Goal: Information Seeking & Learning: Learn about a topic

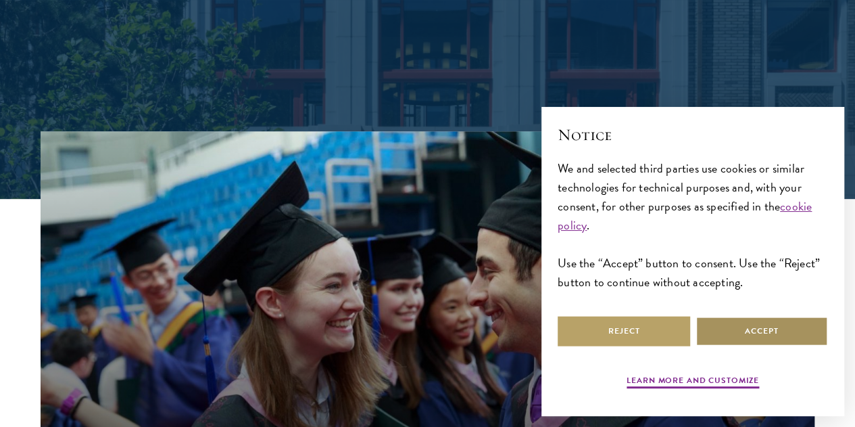
click at [749, 329] on button "Accept" at bounding box center [762, 331] width 133 height 30
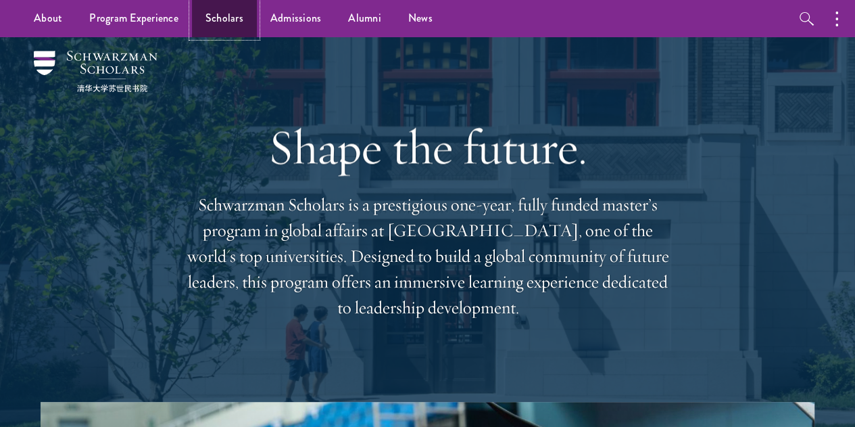
click at [230, 11] on link "Scholars" at bounding box center [224, 18] width 65 height 37
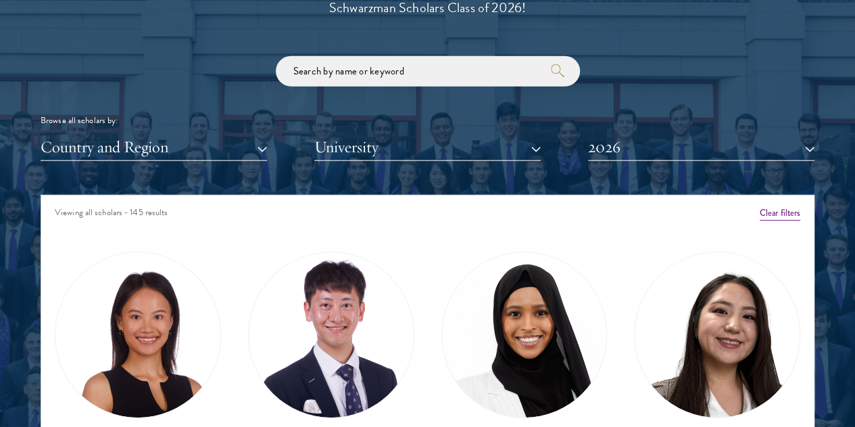
scroll to position [1691, 0]
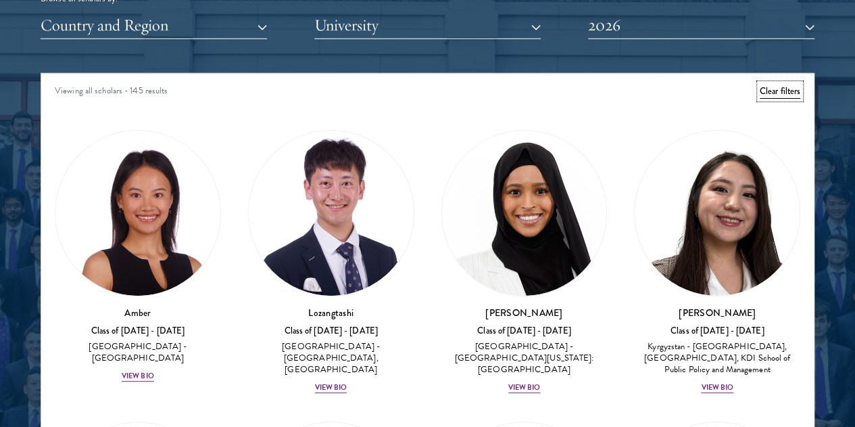
click at [760, 84] on button "Clear filters" at bounding box center [780, 91] width 41 height 15
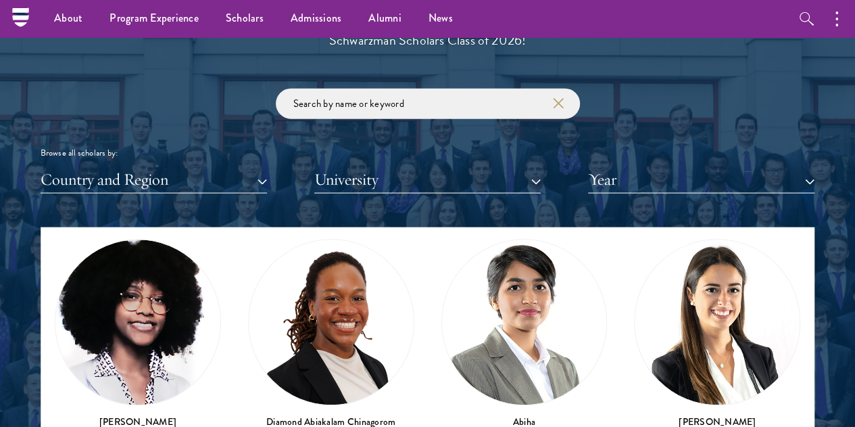
scroll to position [1488, 0]
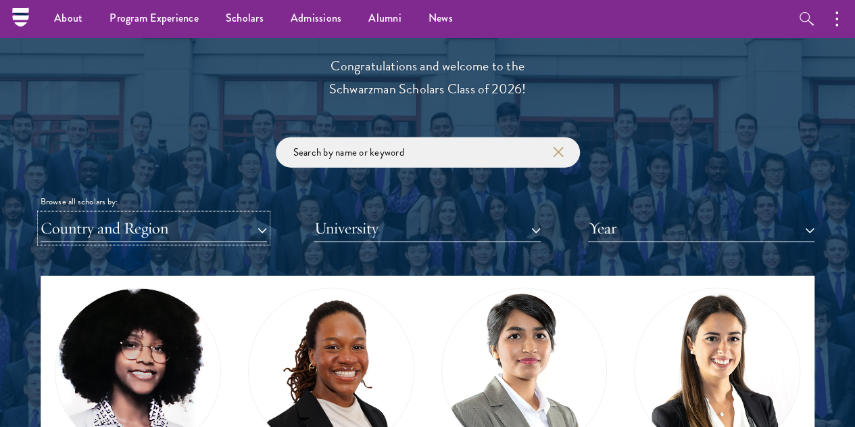
click at [207, 214] on button "Country and Region" at bounding box center [154, 228] width 227 height 28
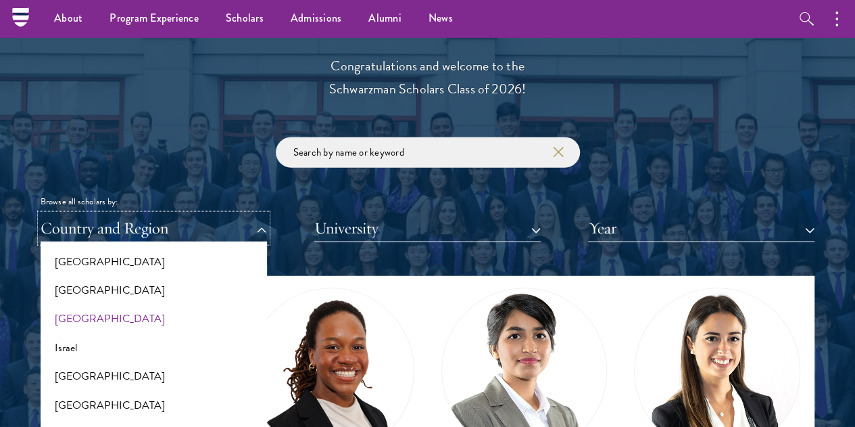
scroll to position [1082, 0]
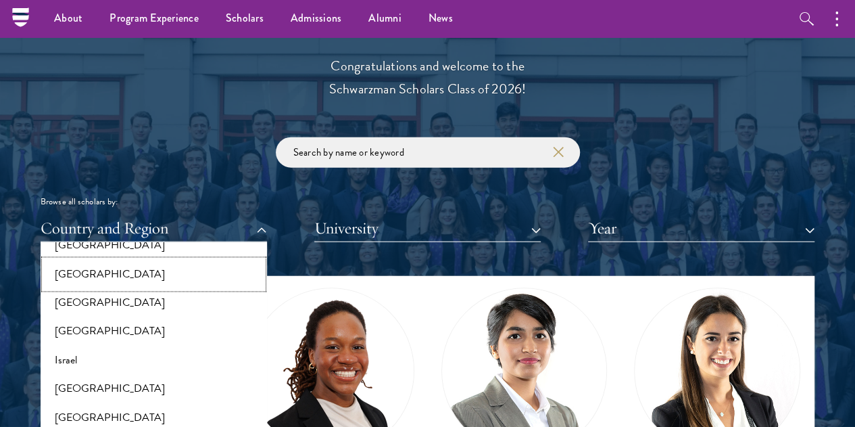
click at [120, 260] on button "[GEOGRAPHIC_DATA]" at bounding box center [154, 274] width 218 height 28
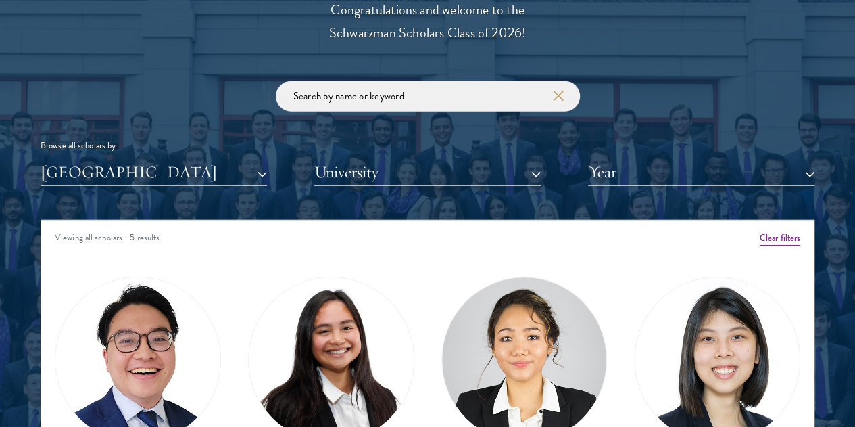
scroll to position [1623, 0]
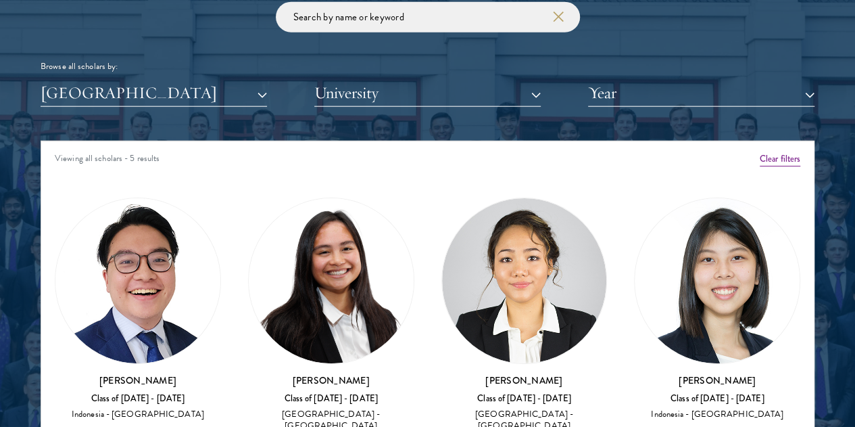
click at [635, 209] on img at bounding box center [717, 280] width 165 height 165
click at [634, 373] on h3 "[PERSON_NAME]" at bounding box center [717, 380] width 166 height 14
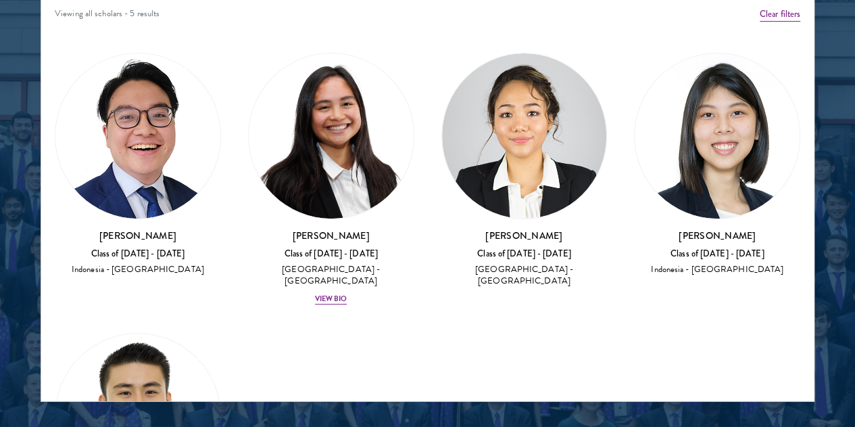
scroll to position [1691, 0]
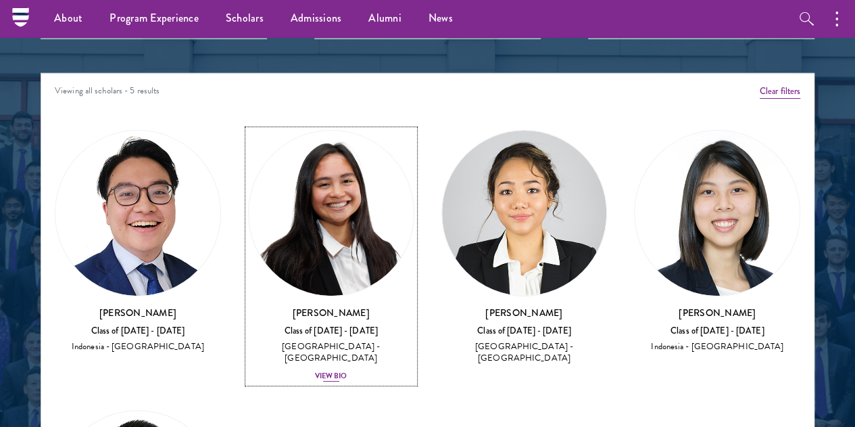
click at [315, 371] on div "View Bio" at bounding box center [331, 376] width 32 height 11
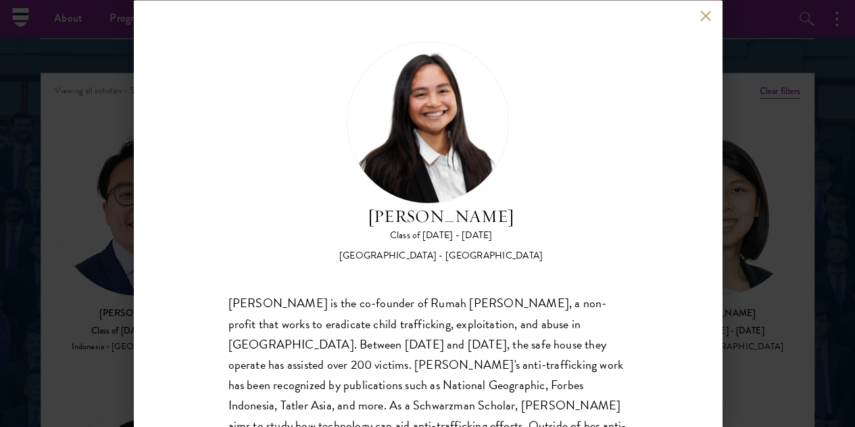
click at [705, 14] on button at bounding box center [706, 15] width 11 height 11
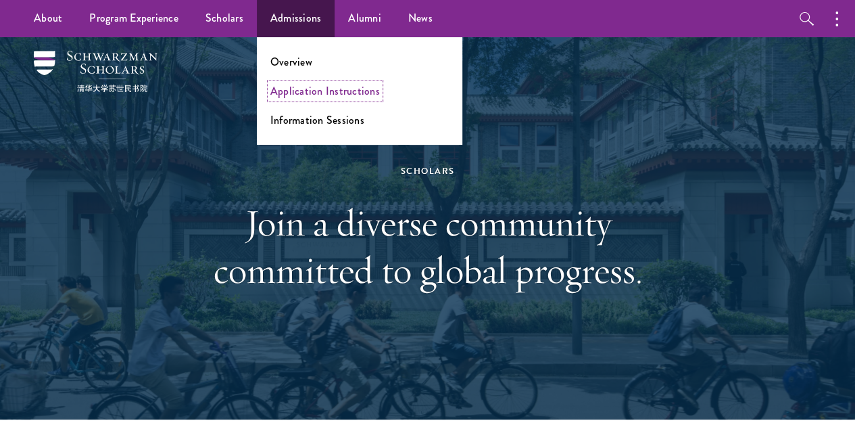
click at [323, 98] on link "Application Instructions" at bounding box center [325, 91] width 110 height 16
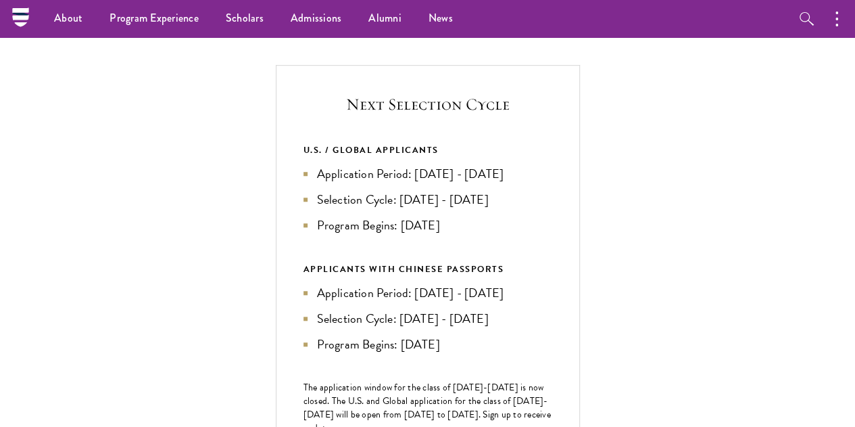
scroll to position [406, 0]
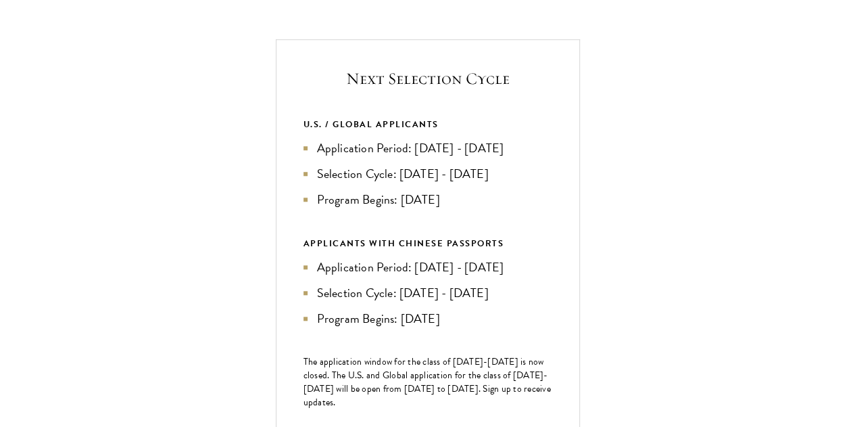
scroll to position [473, 0]
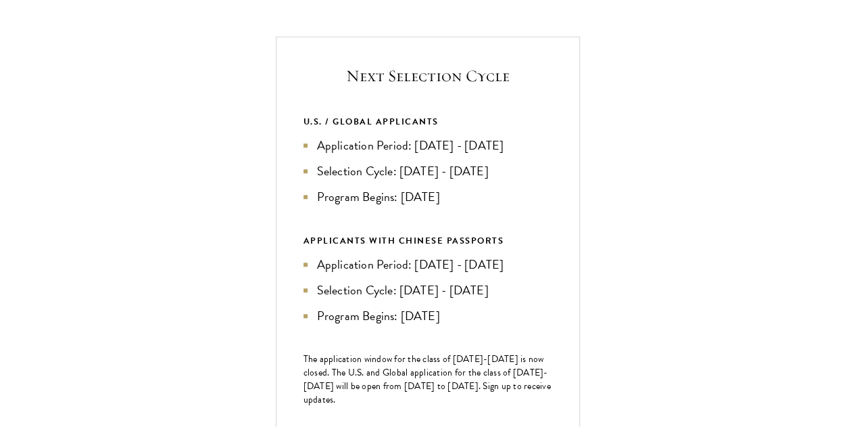
scroll to position [609, 0]
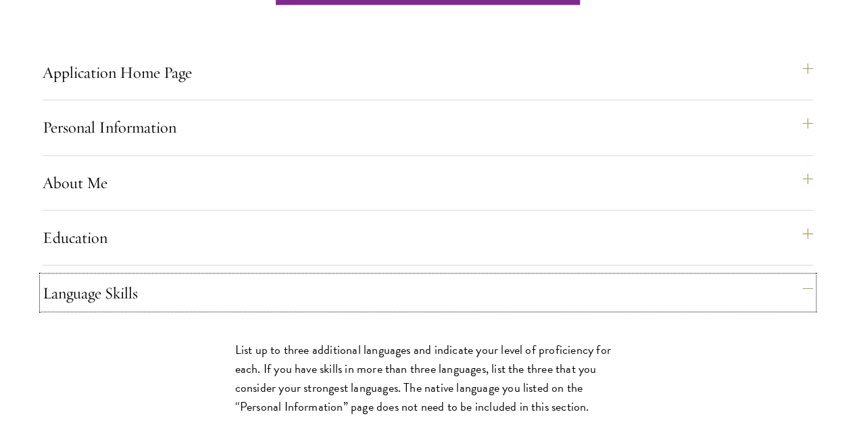
scroll to position [1014, 0]
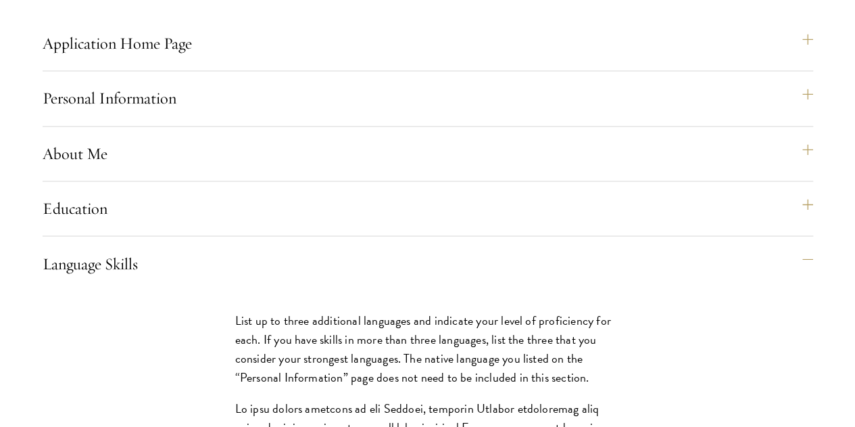
drag, startPoint x: 346, startPoint y: 187, endPoint x: 230, endPoint y: 194, distance: 115.9
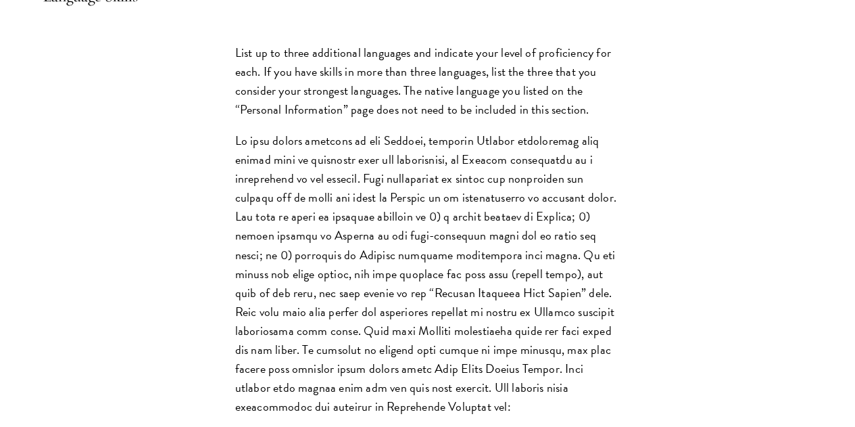
scroll to position [1285, 0]
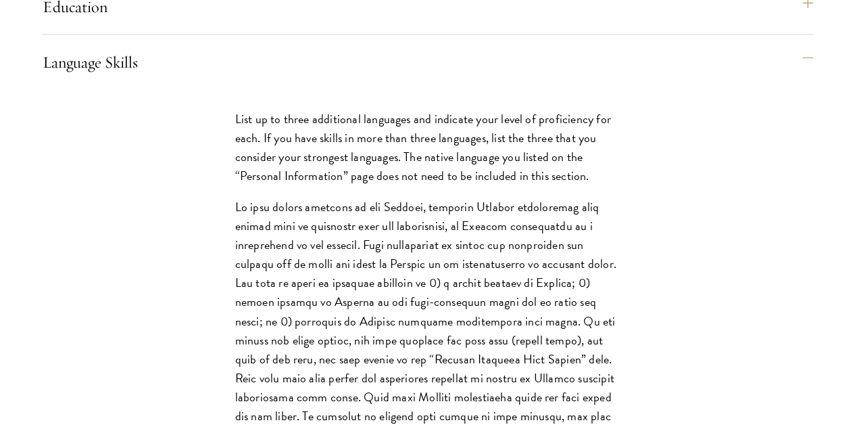
scroll to position [1217, 0]
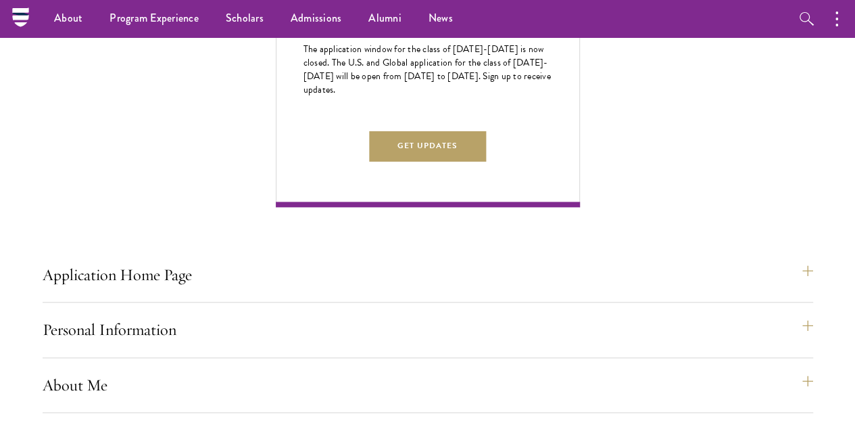
scroll to position [811, 0]
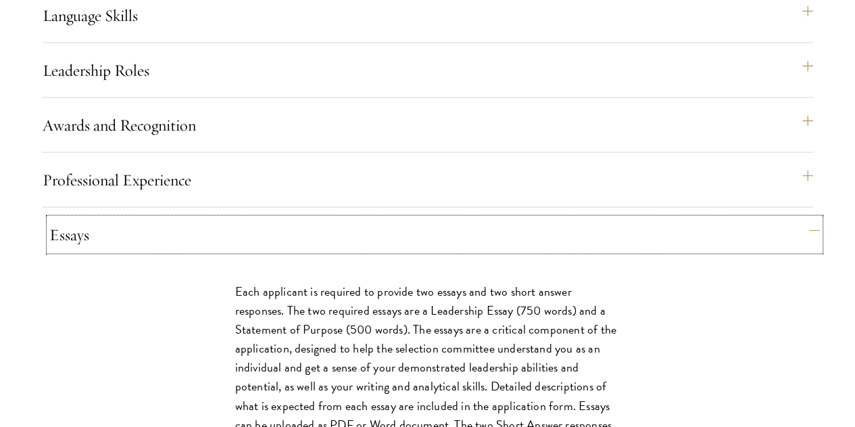
scroll to position [1352, 0]
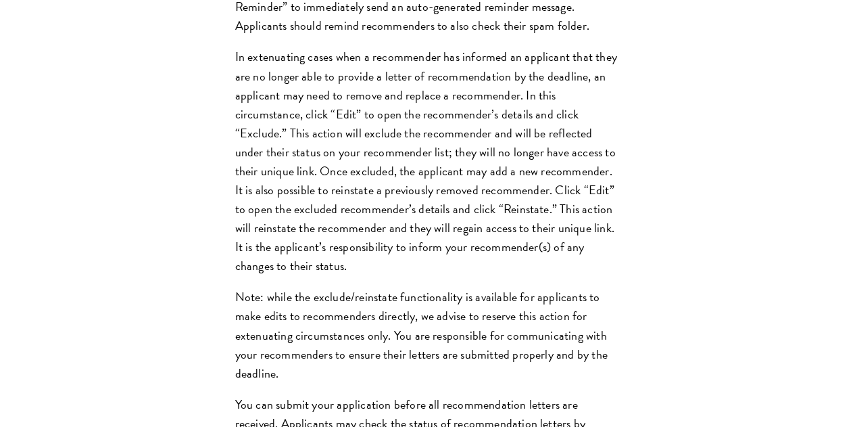
scroll to position [2096, 0]
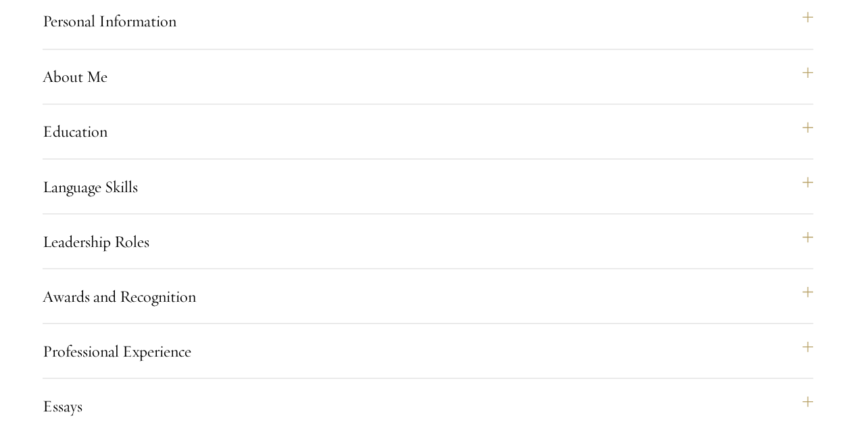
scroll to position [1114, 0]
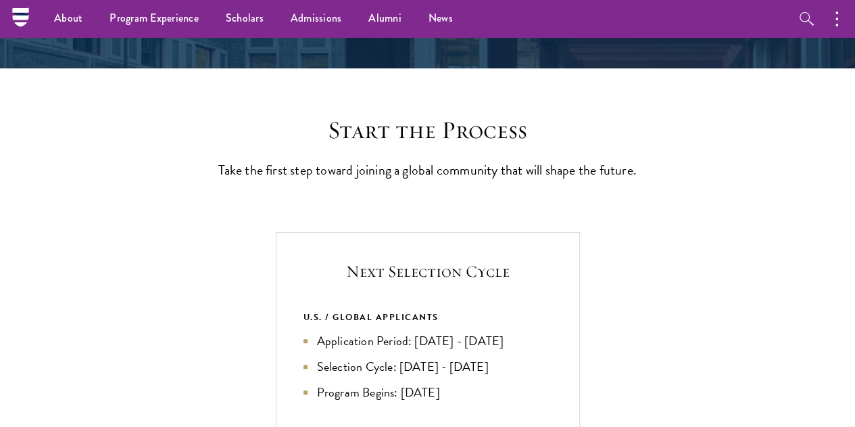
scroll to position [68, 0]
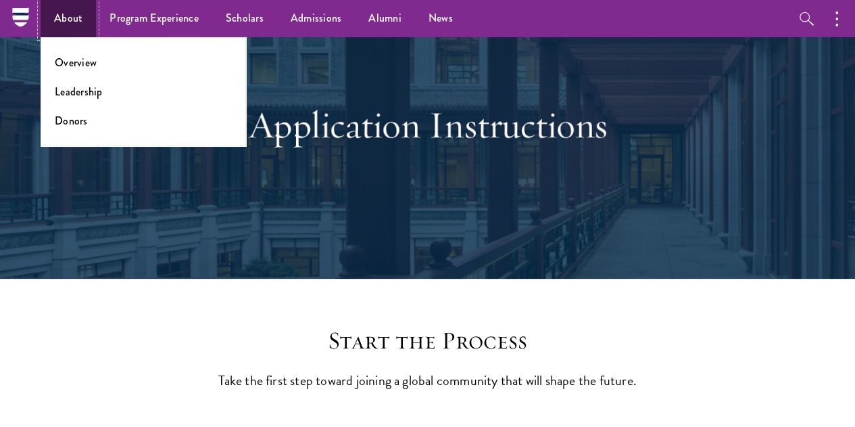
click at [65, 22] on link "About" at bounding box center [68, 18] width 55 height 37
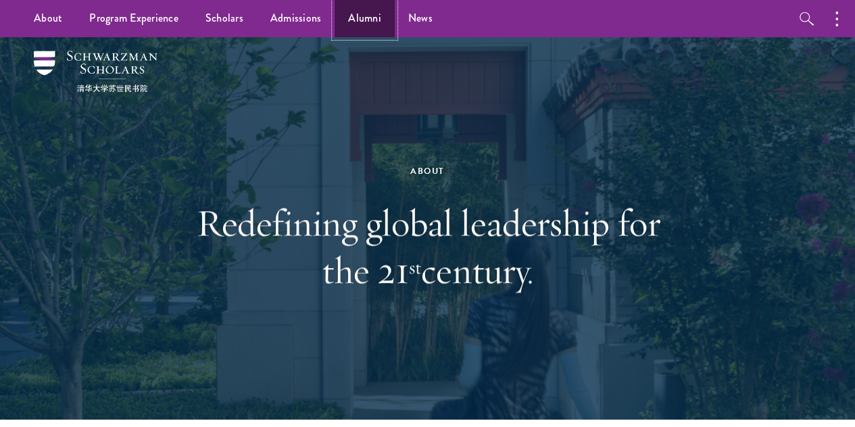
click at [358, 9] on link "Alumni" at bounding box center [365, 18] width 60 height 37
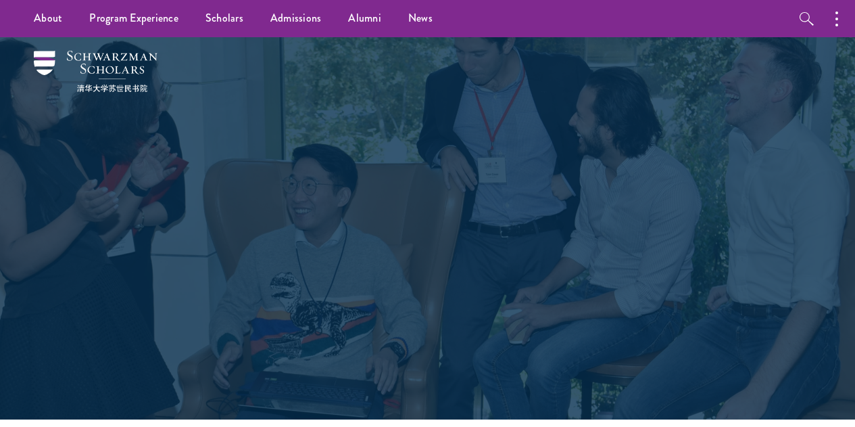
click at [229, 14] on link "Scholars" at bounding box center [224, 18] width 65 height 37
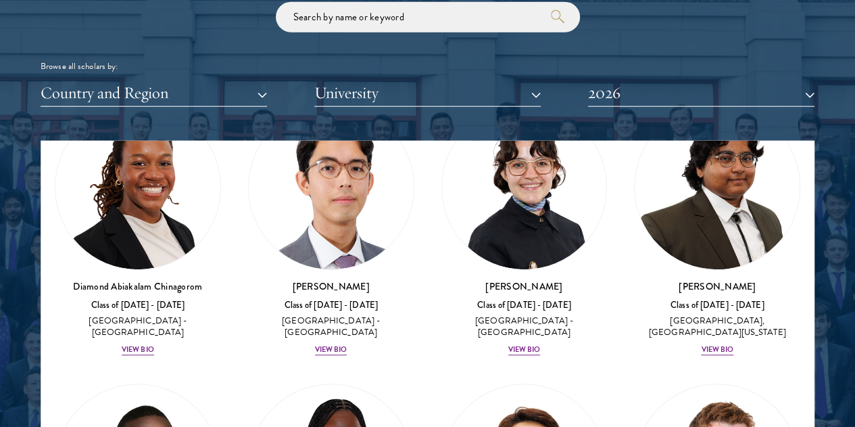
scroll to position [406, 0]
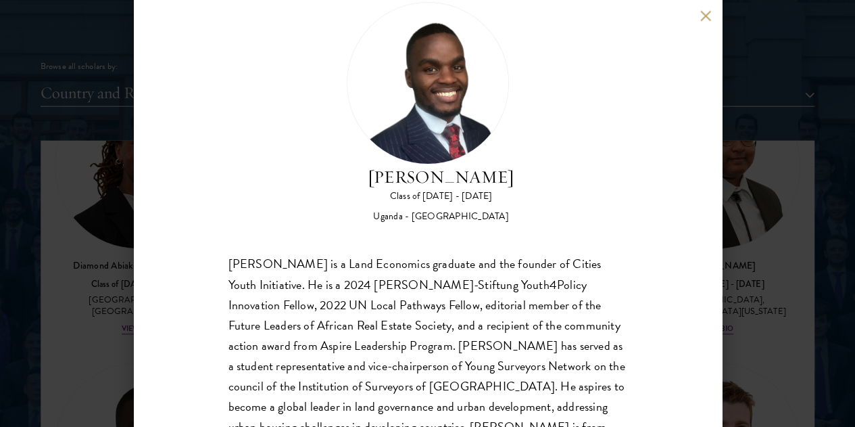
scroll to position [70, 0]
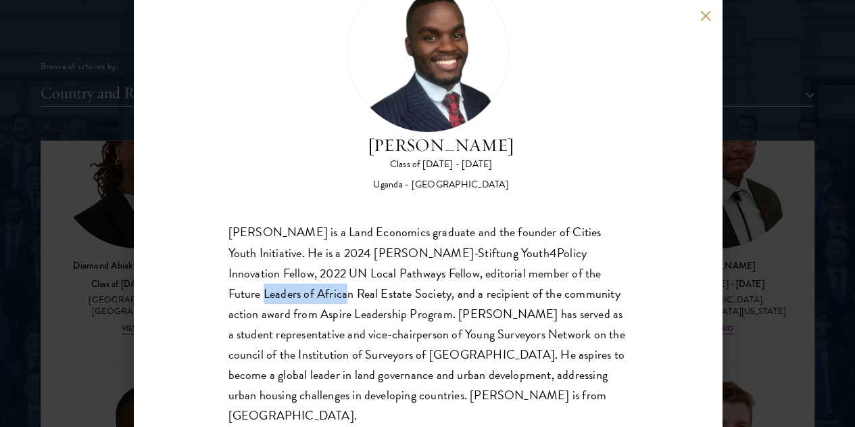
drag, startPoint x: 331, startPoint y: 247, endPoint x: 386, endPoint y: 246, distance: 54.8
click at [386, 246] on div "[PERSON_NAME] is a Land Economics graduate and the founder of Cities Youth Init…" at bounding box center [428, 323] width 399 height 203
click at [439, 292] on div "[PERSON_NAME] is a Land Economics graduate and the founder of Cities Youth Init…" at bounding box center [428, 323] width 399 height 203
click at [737, 251] on div "[PERSON_NAME] Class of [DATE] - [DATE] [GEOGRAPHIC_DATA] - [GEOGRAPHIC_DATA] [G…" at bounding box center [427, 213] width 855 height 427
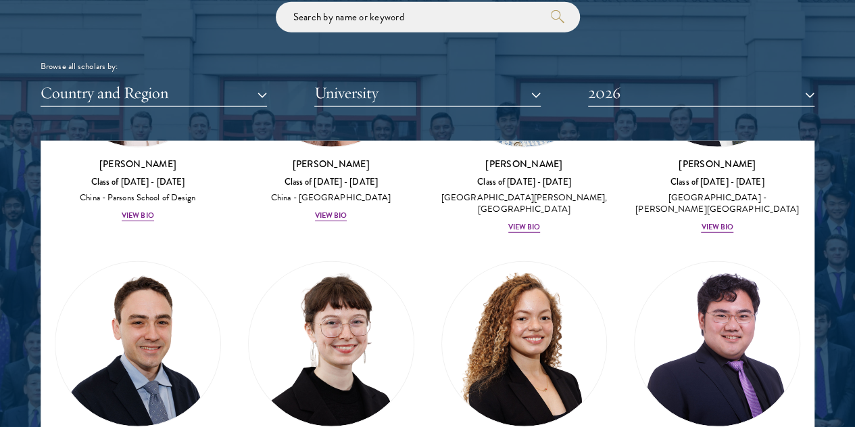
scroll to position [2031, 0]
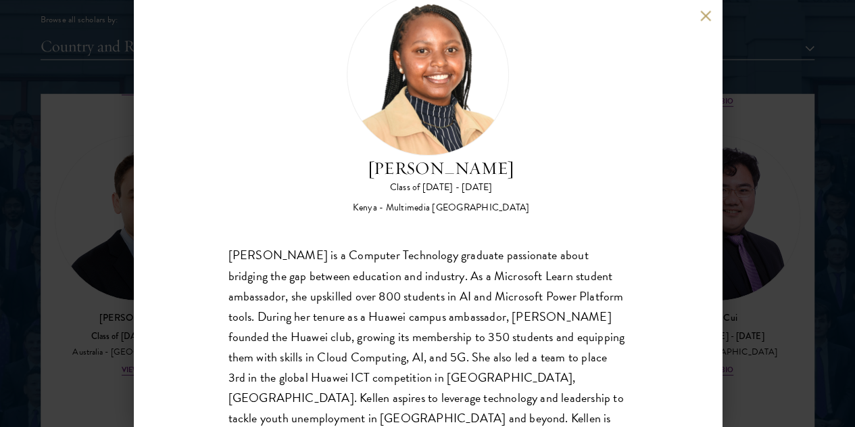
scroll to position [1691, 0]
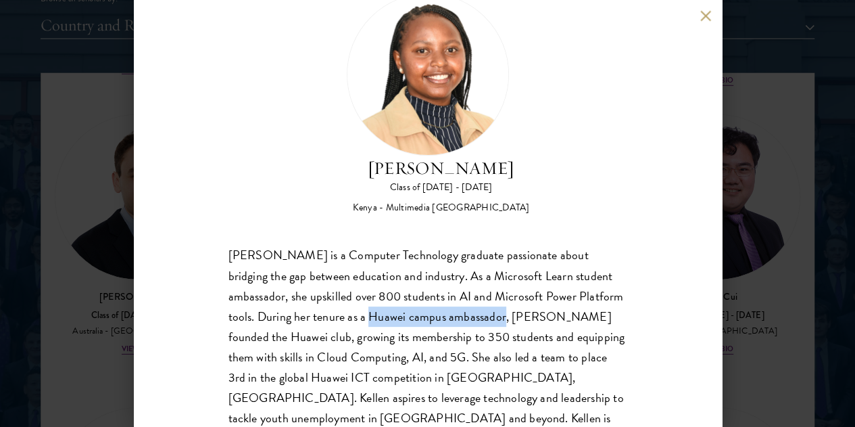
drag, startPoint x: 440, startPoint y: 268, endPoint x: 566, endPoint y: 266, distance: 126.5
click at [566, 266] on div "[PERSON_NAME] is a Computer Technology graduate passionate about bridging the g…" at bounding box center [428, 346] width 399 height 203
click at [618, 302] on div "[PERSON_NAME] Class of [DATE] - [DATE] [GEOGRAPHIC_DATA] - Multimedia [GEOGRAPH…" at bounding box center [428, 213] width 588 height 427
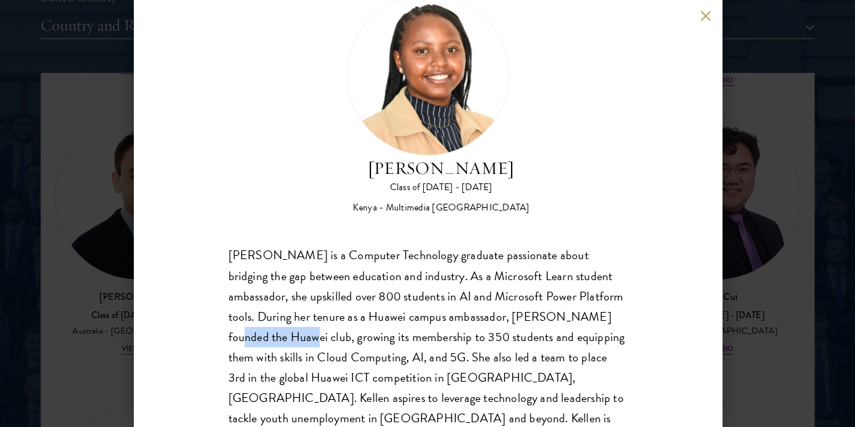
drag, startPoint x: 285, startPoint y: 292, endPoint x: 354, endPoint y: 286, distance: 69.2
click at [354, 286] on div "[PERSON_NAME] is a Computer Technology graduate passionate about bridging the g…" at bounding box center [428, 346] width 399 height 203
click at [460, 170] on div "[PERSON_NAME] Class of [DATE] - [DATE] [GEOGRAPHIC_DATA] - Multimedia [GEOGRAPH…" at bounding box center [428, 220] width 399 height 455
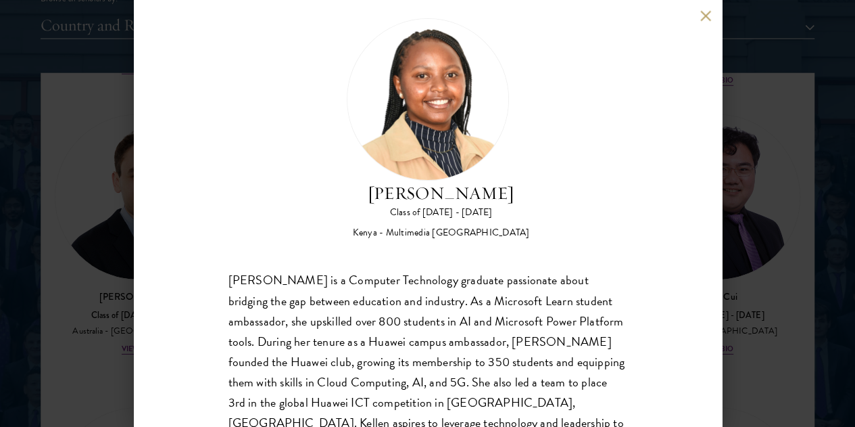
scroll to position [0, 0]
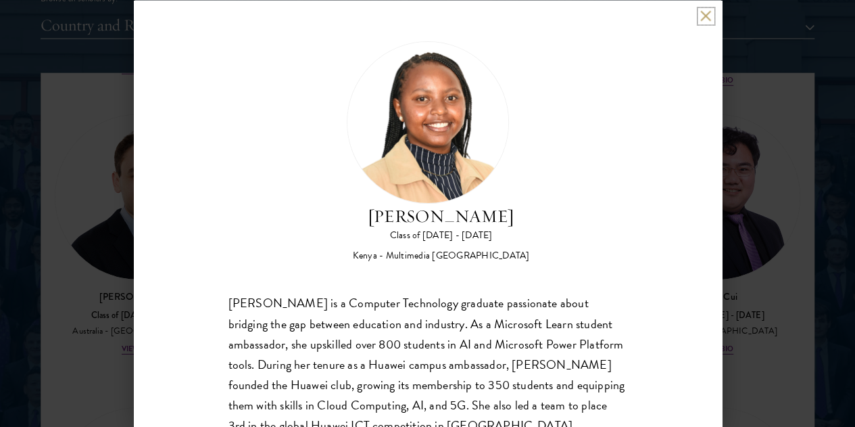
drag, startPoint x: 709, startPoint y: 15, endPoint x: 694, endPoint y: 14, distance: 14.9
click at [710, 14] on button at bounding box center [706, 15] width 11 height 11
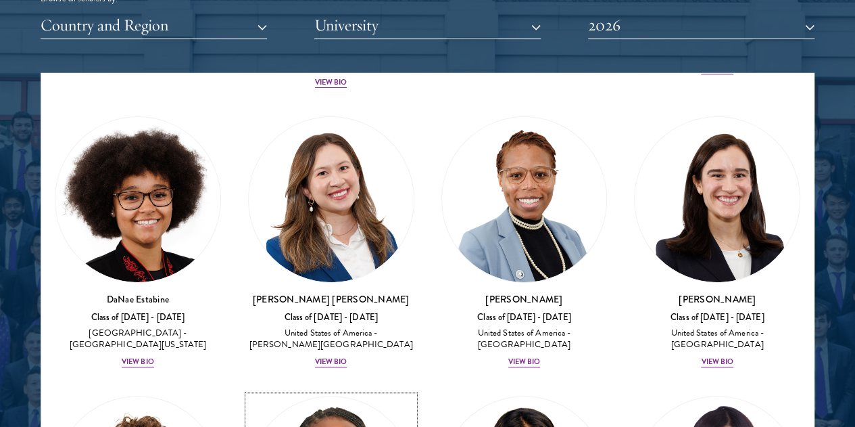
scroll to position [2707, 0]
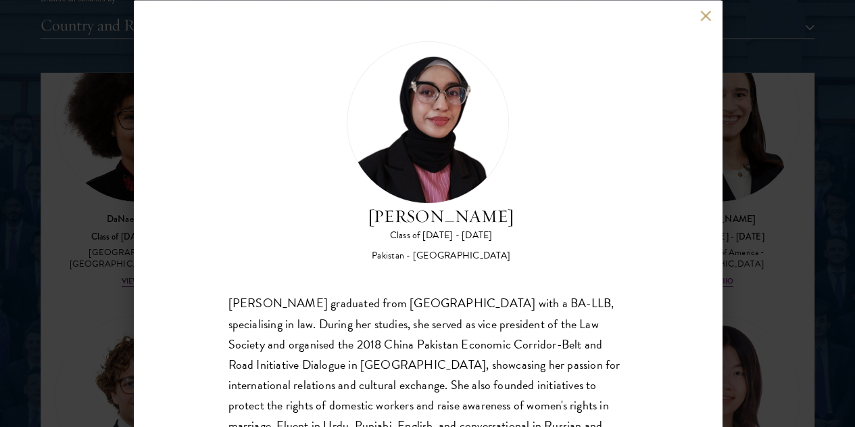
scroll to position [70, 0]
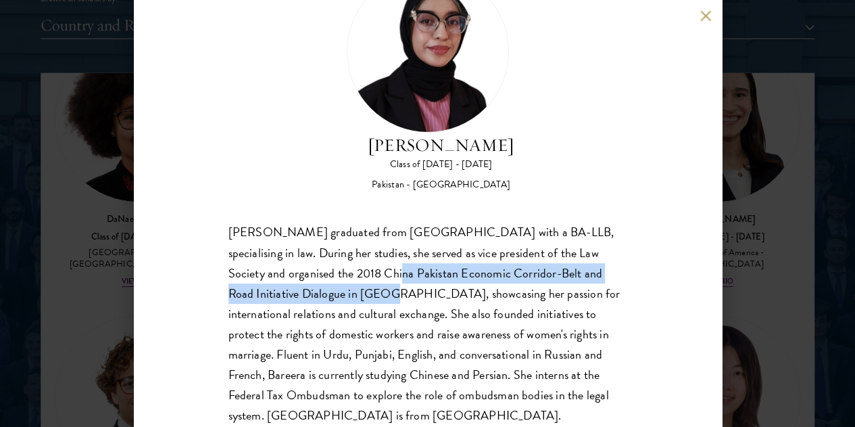
drag, startPoint x: 394, startPoint y: 222, endPoint x: 364, endPoint y: 237, distance: 33.3
click at [364, 237] on div "[PERSON_NAME] graduated from [GEOGRAPHIC_DATA] with a BA-LLB, specialising in l…" at bounding box center [428, 323] width 399 height 203
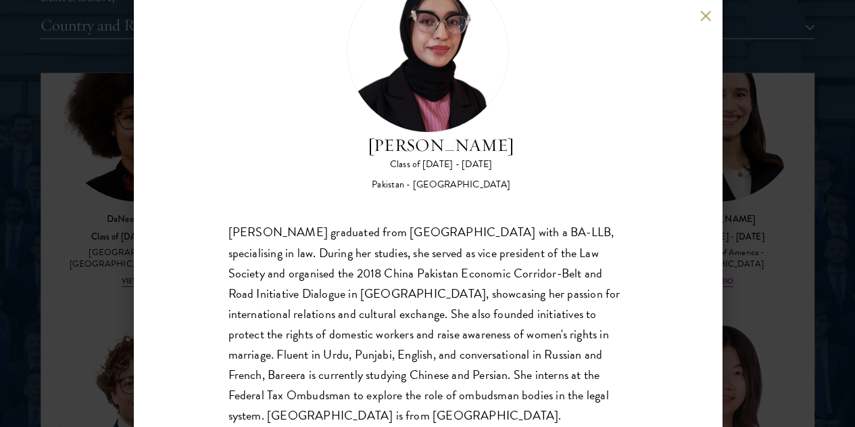
click at [423, 239] on div "[PERSON_NAME] graduated from [GEOGRAPHIC_DATA] with a BA-LLB, specialising in l…" at bounding box center [428, 323] width 399 height 203
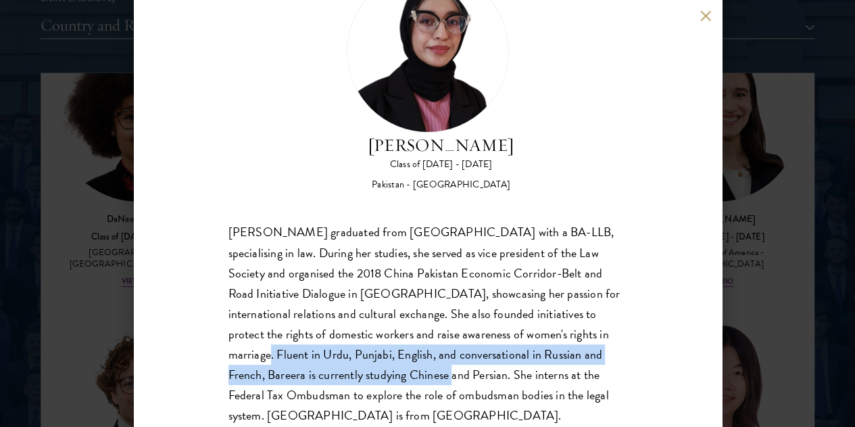
drag, startPoint x: 327, startPoint y: 310, endPoint x: 548, endPoint y: 337, distance: 223.4
click at [548, 337] on div "[PERSON_NAME] graduated from [GEOGRAPHIC_DATA] with a BA-LLB, specialising in l…" at bounding box center [428, 323] width 399 height 203
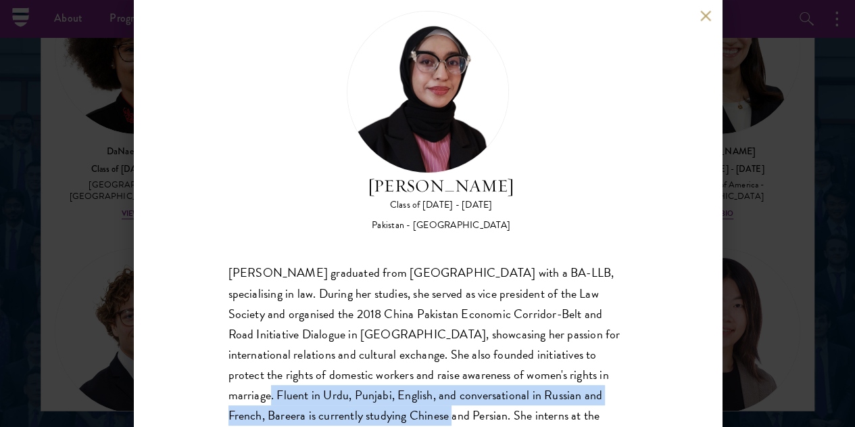
scroll to position [0, 0]
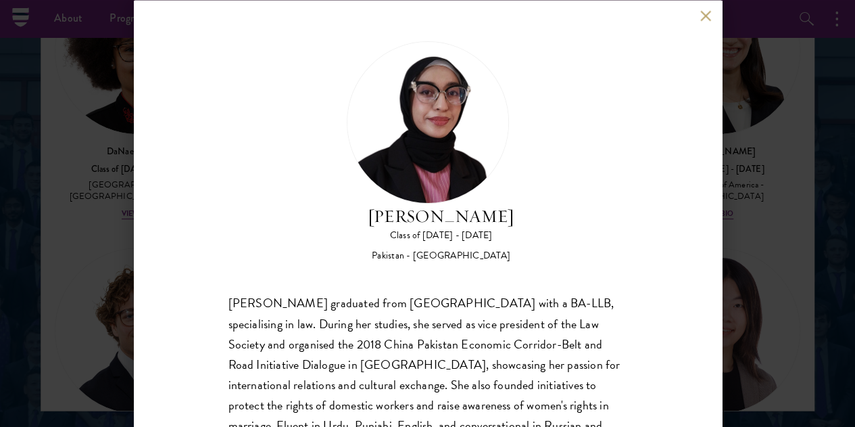
click at [571, 144] on div "Bree Javed Class of [DATE] - [DATE] [GEOGRAPHIC_DATA] - [GEOGRAPHIC_DATA]" at bounding box center [428, 152] width 399 height 222
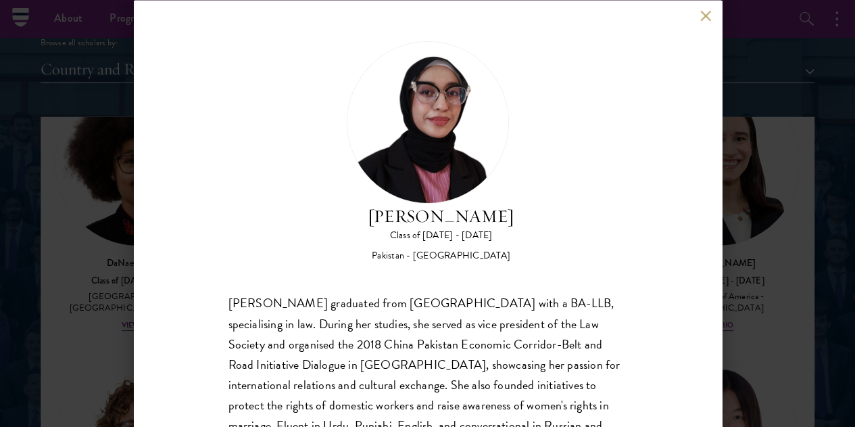
scroll to position [1555, 0]
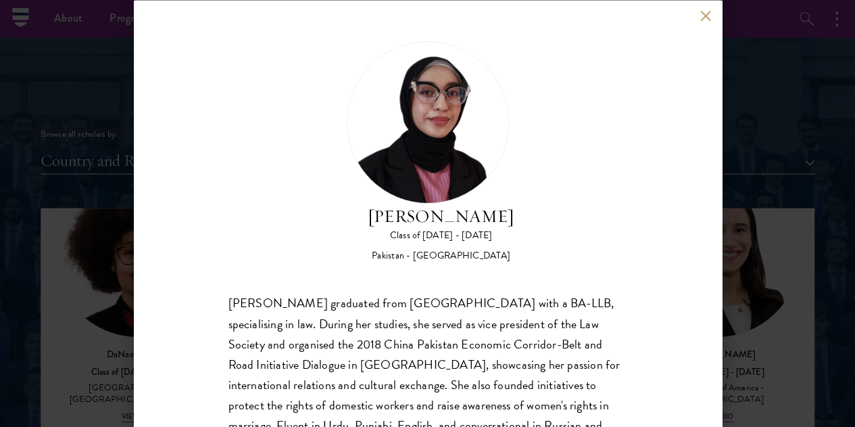
click at [699, 11] on div "Bree Javed Class of [DATE] - [DATE] [GEOGRAPHIC_DATA] - [GEOGRAPHIC_DATA] [PERS…" at bounding box center [428, 213] width 588 height 427
click at [706, 19] on button at bounding box center [706, 15] width 11 height 11
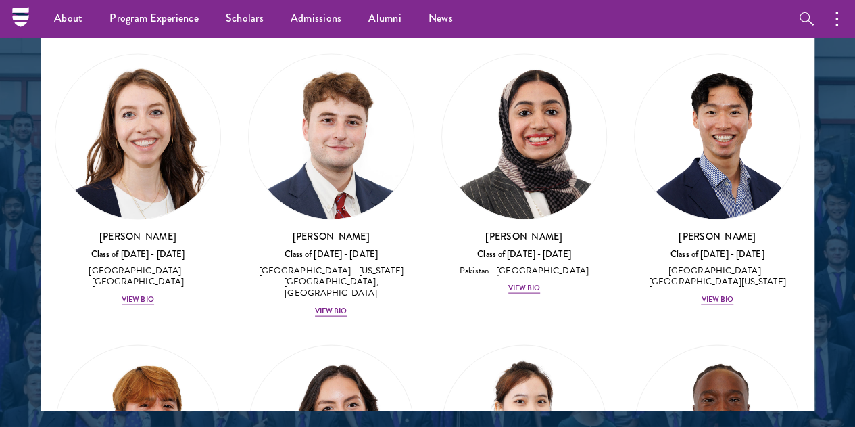
scroll to position [6384, 0]
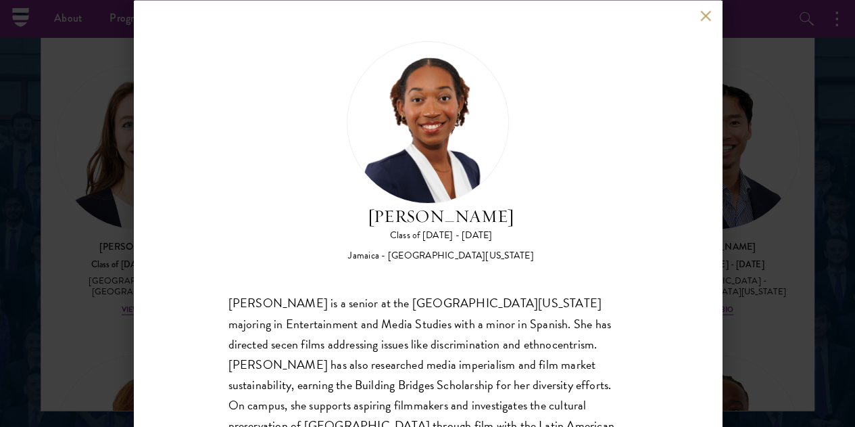
click at [708, 16] on button at bounding box center [706, 15] width 11 height 11
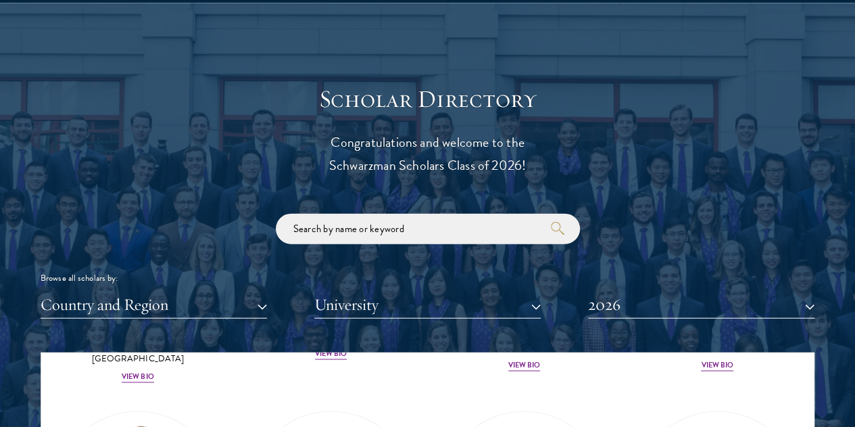
scroll to position [1483, 0]
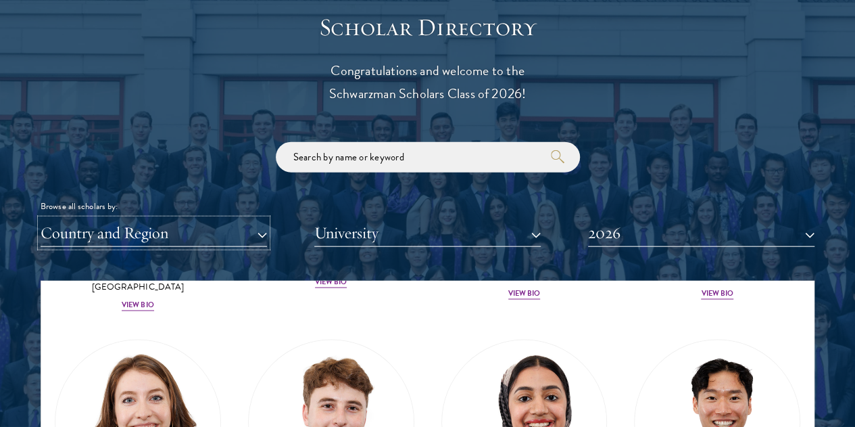
click at [228, 219] on button "Country and Region" at bounding box center [154, 233] width 227 height 28
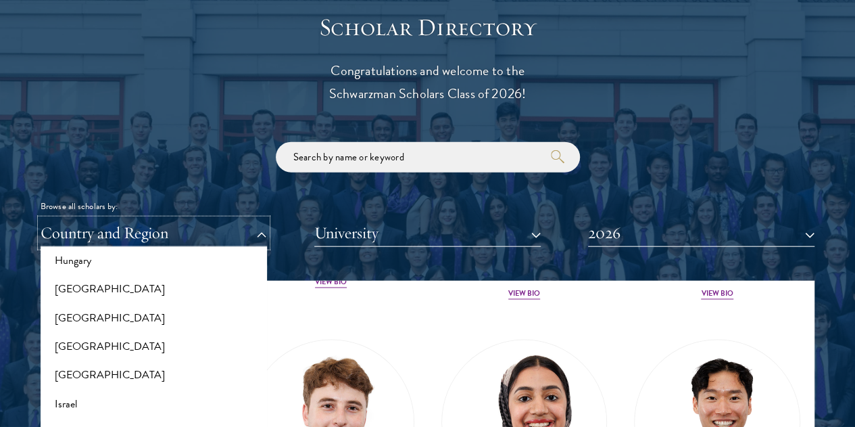
scroll to position [1082, 0]
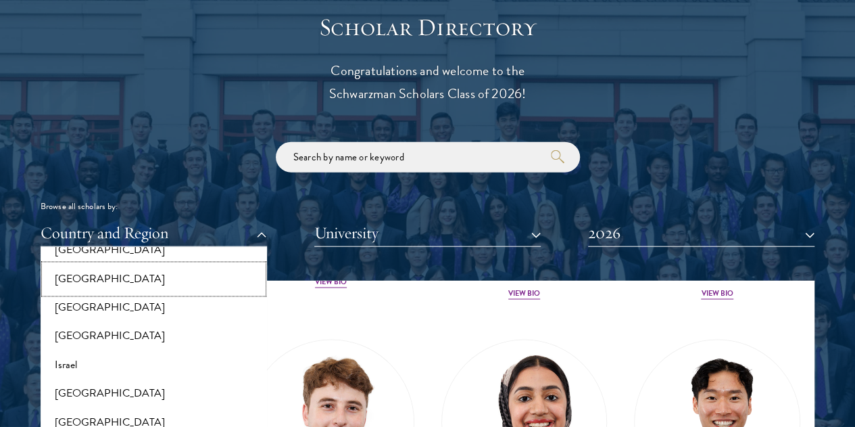
click at [93, 265] on button "[GEOGRAPHIC_DATA]" at bounding box center [154, 279] width 218 height 28
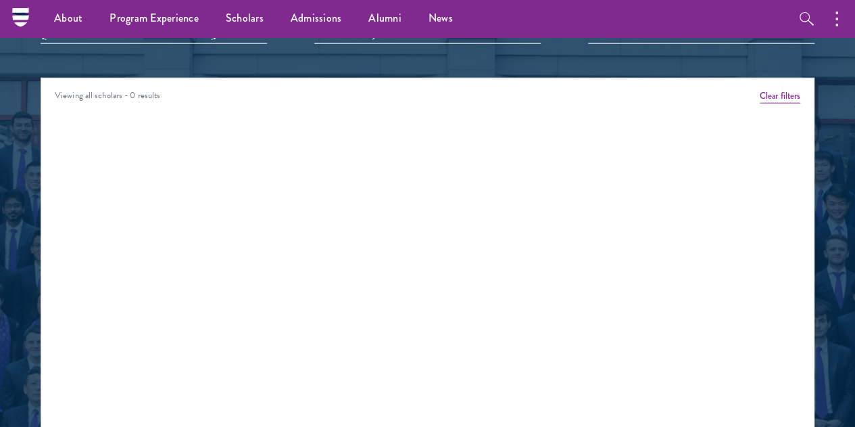
scroll to position [1618, 0]
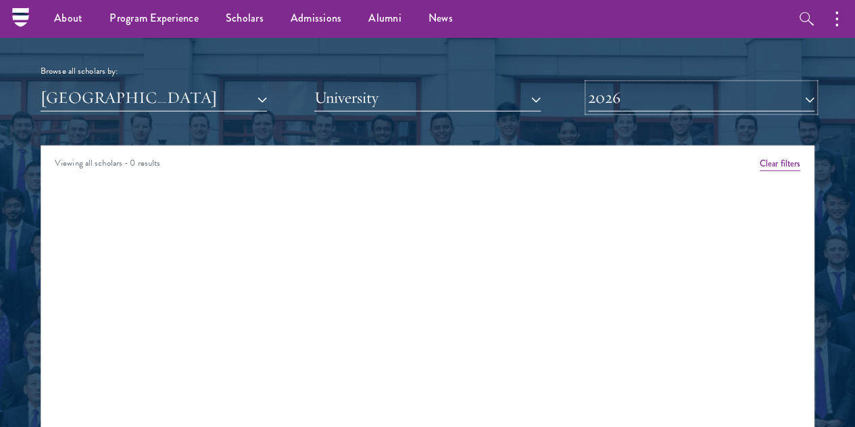
click at [664, 84] on button "2026" at bounding box center [701, 98] width 227 height 28
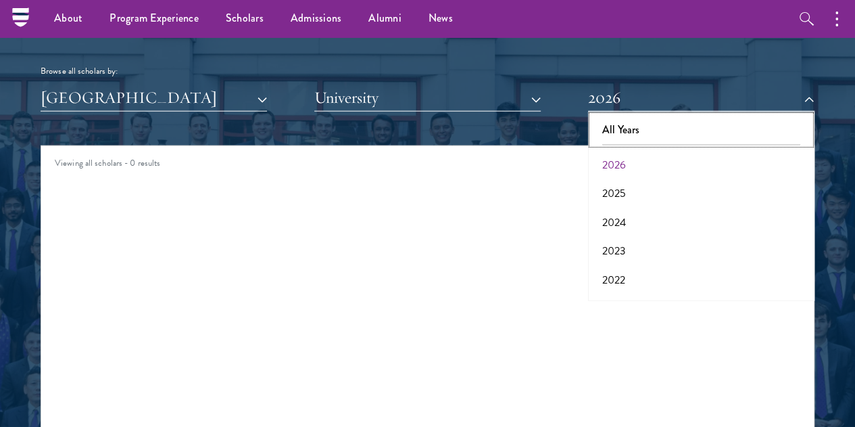
click at [642, 116] on button "All Years" at bounding box center [701, 130] width 218 height 28
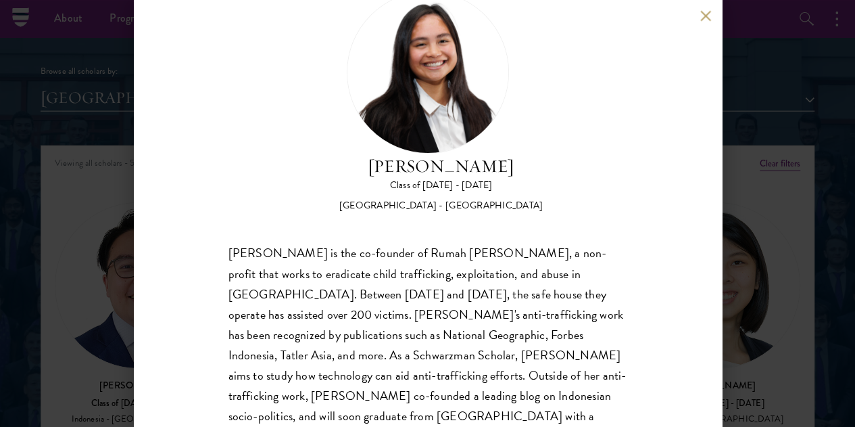
scroll to position [70, 0]
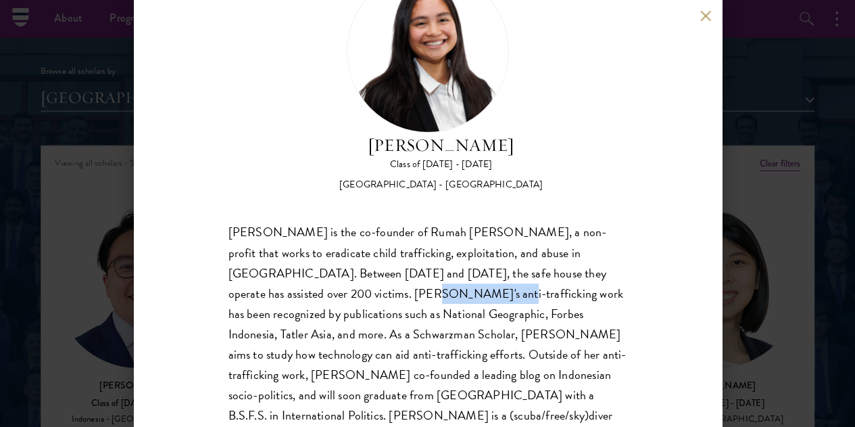
drag, startPoint x: 362, startPoint y: 248, endPoint x: 438, endPoint y: 237, distance: 76.4
click at [431, 240] on div "[PERSON_NAME] is the co-founder of Rumah [PERSON_NAME], a non-profit that works…" at bounding box center [428, 334] width 399 height 224
click at [575, 162] on div "[PERSON_NAME] Class of [DATE] - [DATE] [GEOGRAPHIC_DATA] - [GEOGRAPHIC_DATA] [P…" at bounding box center [428, 208] width 399 height 476
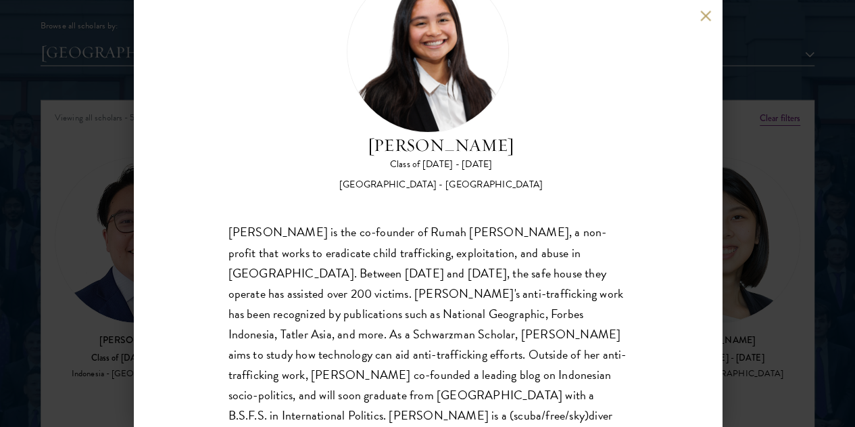
scroll to position [1686, 0]
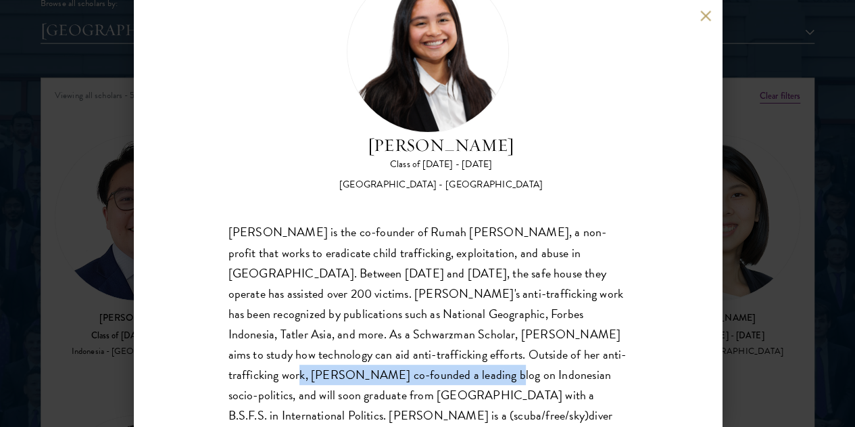
drag, startPoint x: 300, startPoint y: 329, endPoint x: 481, endPoint y: 332, distance: 181.3
click at [481, 332] on div "[PERSON_NAME] is the co-founder of Rumah [PERSON_NAME], a non-profit that works…" at bounding box center [428, 334] width 399 height 224
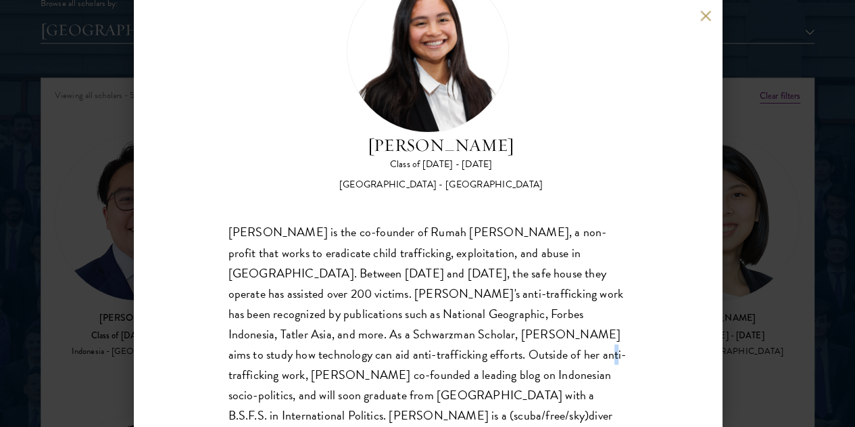
click at [549, 303] on div "[PERSON_NAME] is the co-founder of Rumah [PERSON_NAME], a non-profit that works…" at bounding box center [428, 334] width 399 height 224
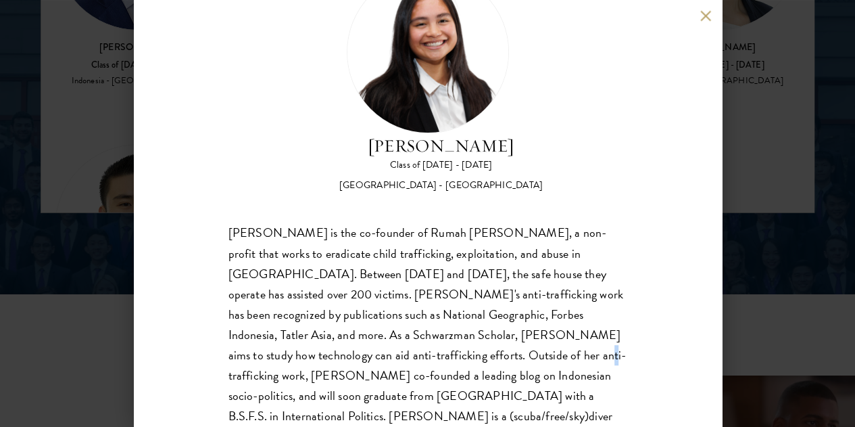
scroll to position [70, 0]
click at [825, 185] on div "[PERSON_NAME] Class of [DATE] - [DATE] [GEOGRAPHIC_DATA] - [GEOGRAPHIC_DATA] [P…" at bounding box center [427, 213] width 855 height 427
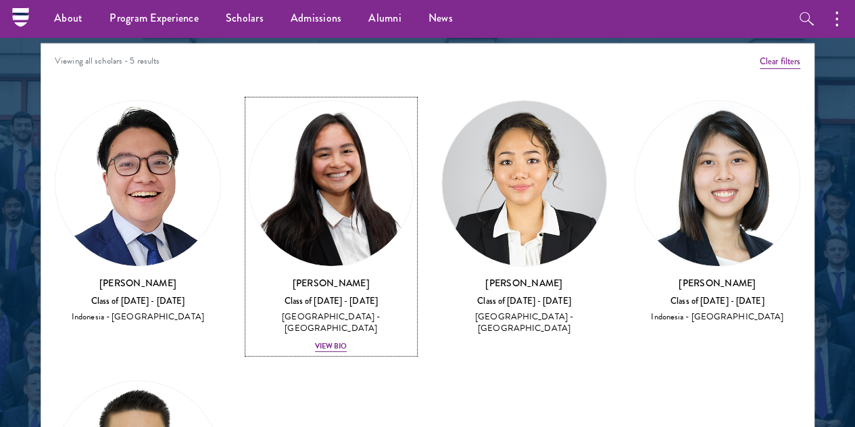
scroll to position [1658, 0]
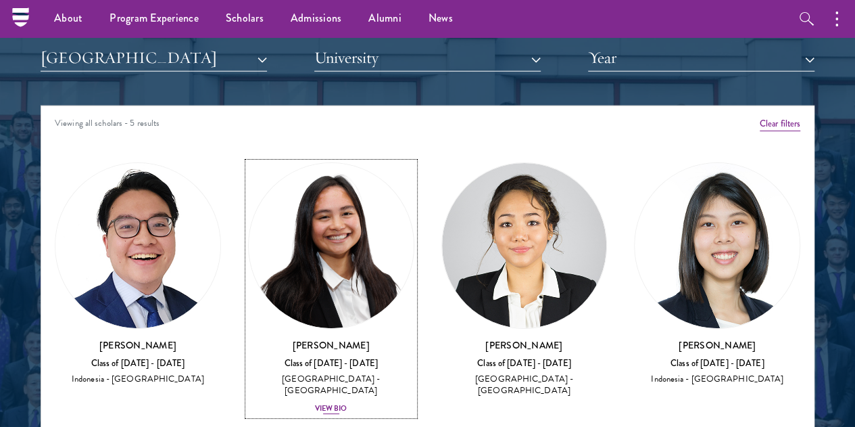
click at [315, 403] on div "View Bio" at bounding box center [331, 408] width 32 height 11
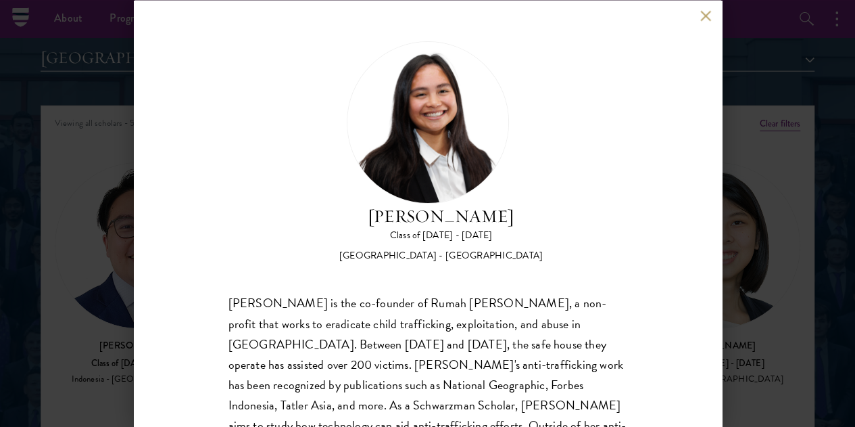
click at [708, 13] on button at bounding box center [706, 15] width 11 height 11
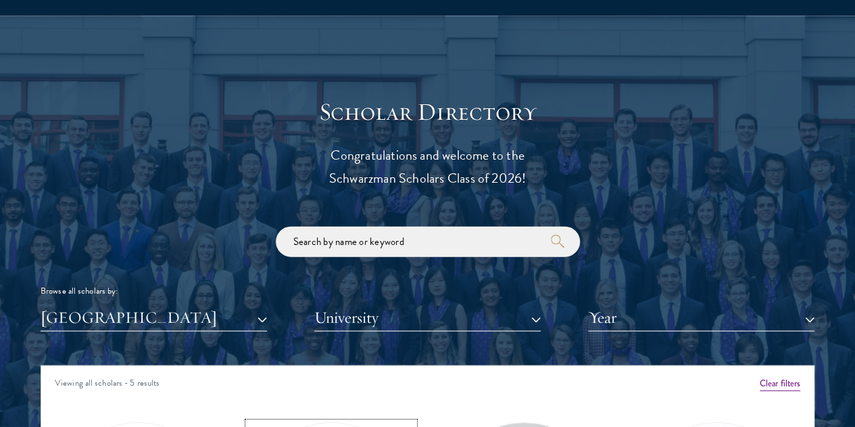
scroll to position [1436, 0]
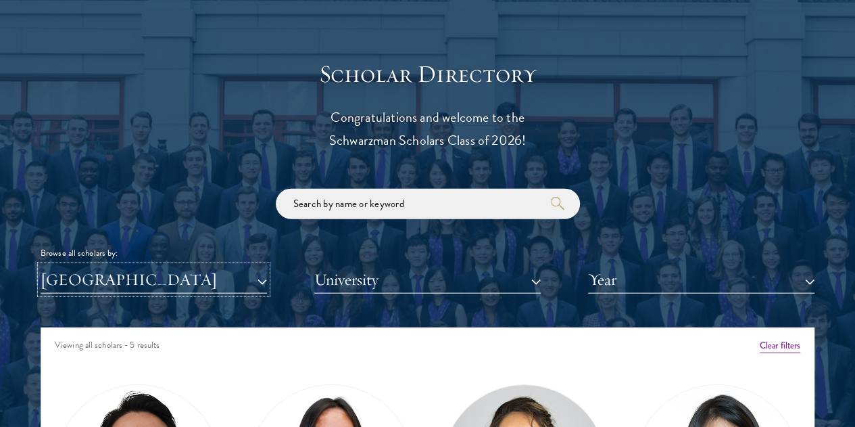
click at [227, 266] on button "[GEOGRAPHIC_DATA]" at bounding box center [154, 280] width 227 height 28
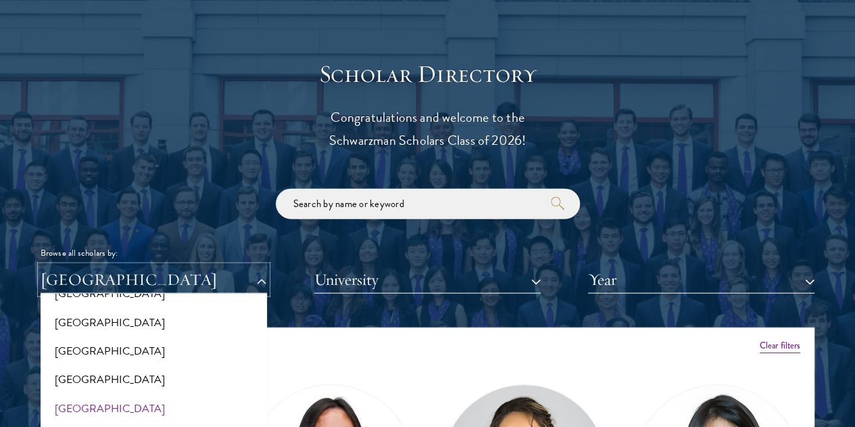
scroll to position [1488, 0]
click at [114, 364] on button "[GEOGRAPHIC_DATA]" at bounding box center [154, 378] width 218 height 28
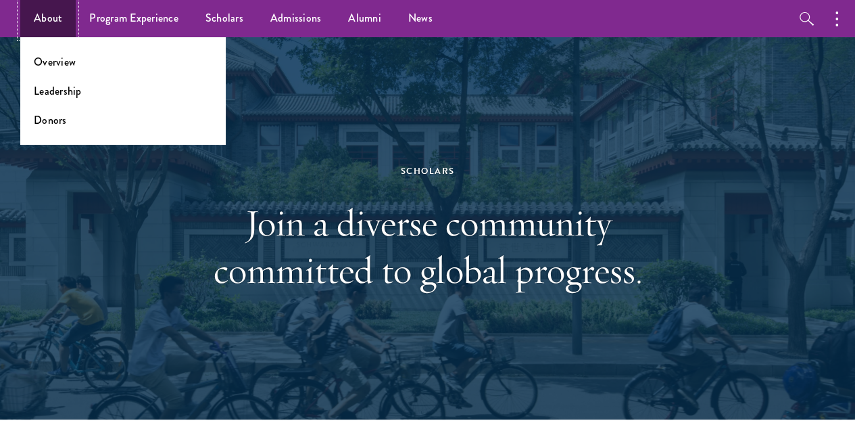
click at [51, 18] on link "About" at bounding box center [47, 18] width 55 height 37
